Goal: Unclear

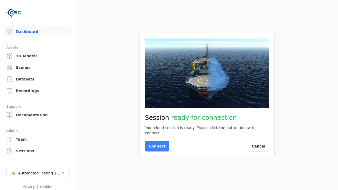
click at [156, 144] on button "Connect" at bounding box center [157, 146] width 24 height 11
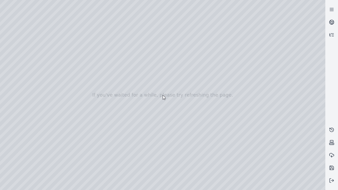
click at [2, 34] on div at bounding box center [162, 95] width 325 height 190
